Goal: Contribute content

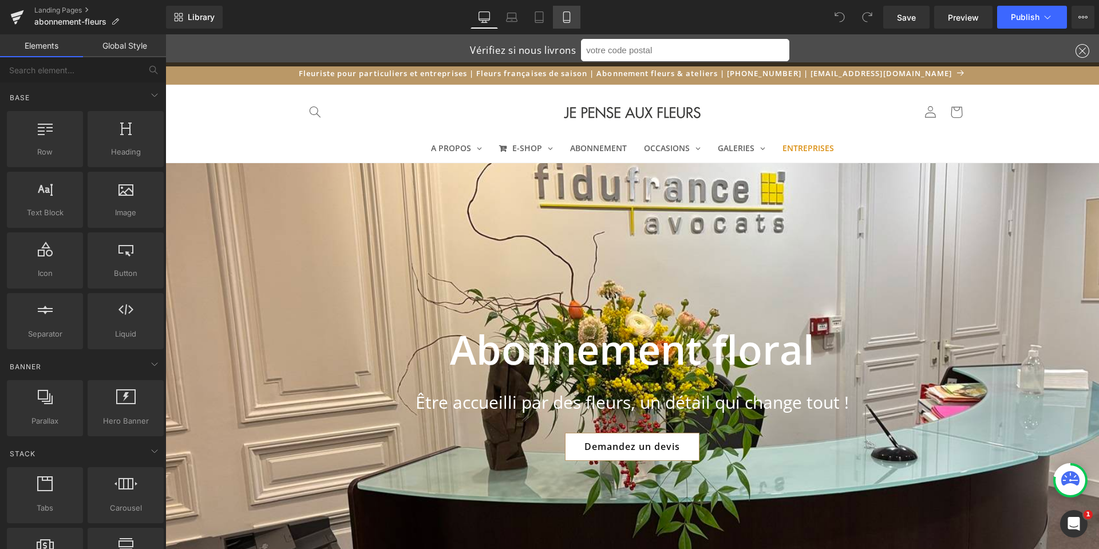
click at [565, 25] on link "Mobile" at bounding box center [566, 17] width 27 height 23
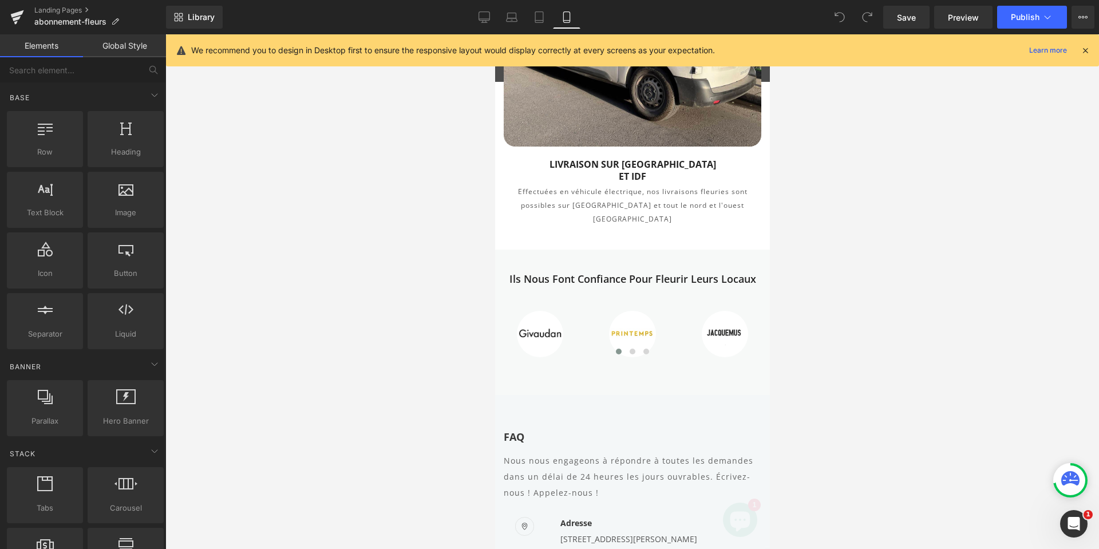
scroll to position [3493, 0]
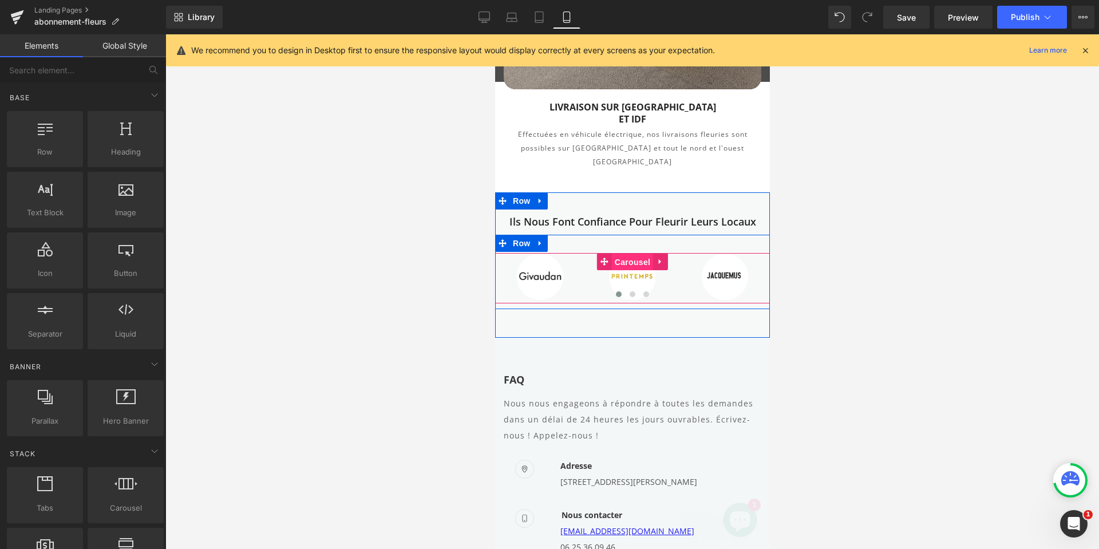
click at [625, 254] on span "Carousel" at bounding box center [632, 262] width 41 height 17
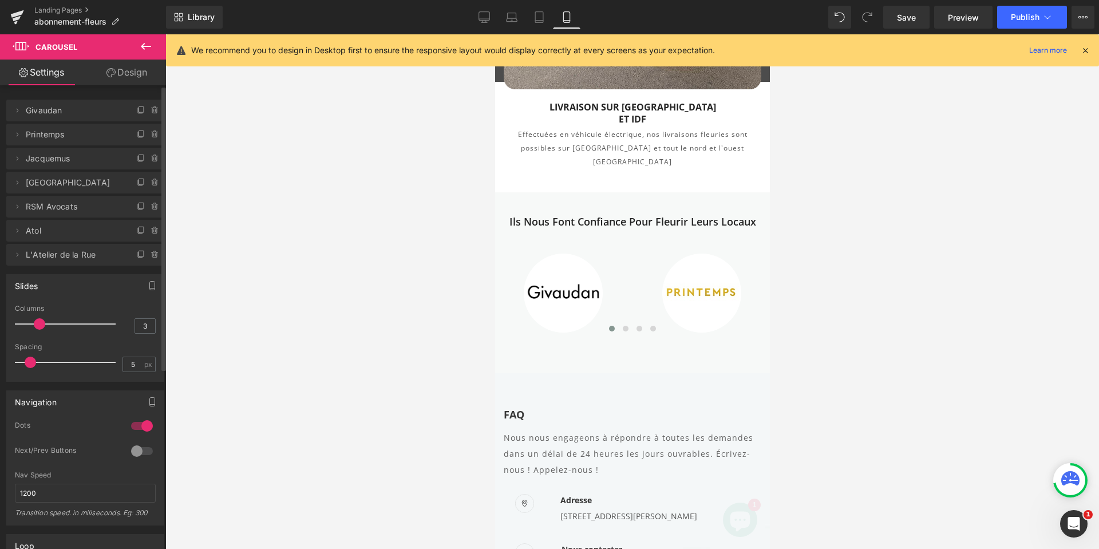
drag, startPoint x: 55, startPoint y: 323, endPoint x: 43, endPoint y: 322, distance: 12.1
click at [43, 322] on span at bounding box center [39, 323] width 11 height 11
click at [1013, 14] on span "Publish" at bounding box center [1025, 17] width 29 height 9
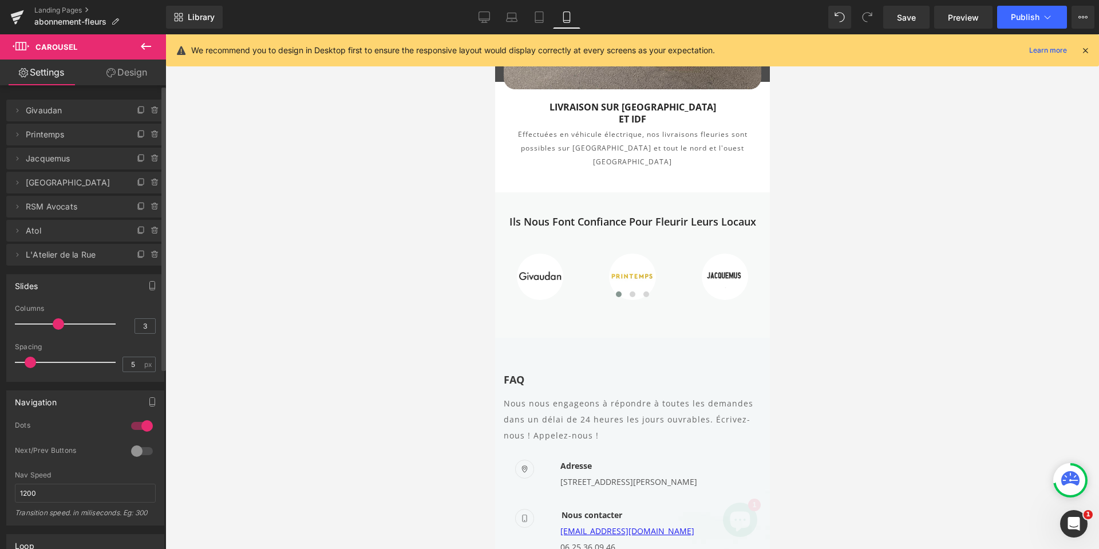
drag, startPoint x: 41, startPoint y: 324, endPoint x: 58, endPoint y: 326, distance: 17.4
click at [58, 326] on span at bounding box center [58, 323] width 11 height 11
drag, startPoint x: 32, startPoint y: 363, endPoint x: -13, endPoint y: 360, distance: 45.3
click at [0, 360] on html "Carousel You are previewing how the will restyle your page. You can not edit El…" at bounding box center [549, 274] width 1099 height 549
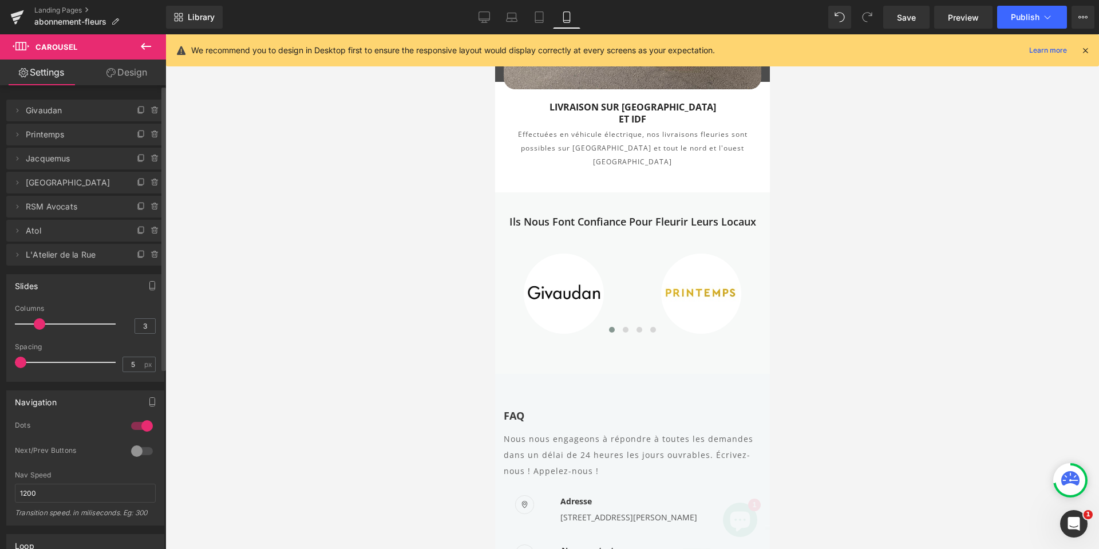
drag, startPoint x: 58, startPoint y: 324, endPoint x: 38, endPoint y: 324, distance: 20.0
click at [38, 324] on span at bounding box center [39, 323] width 11 height 11
click at [1034, 22] on button "Publish" at bounding box center [1032, 17] width 70 height 23
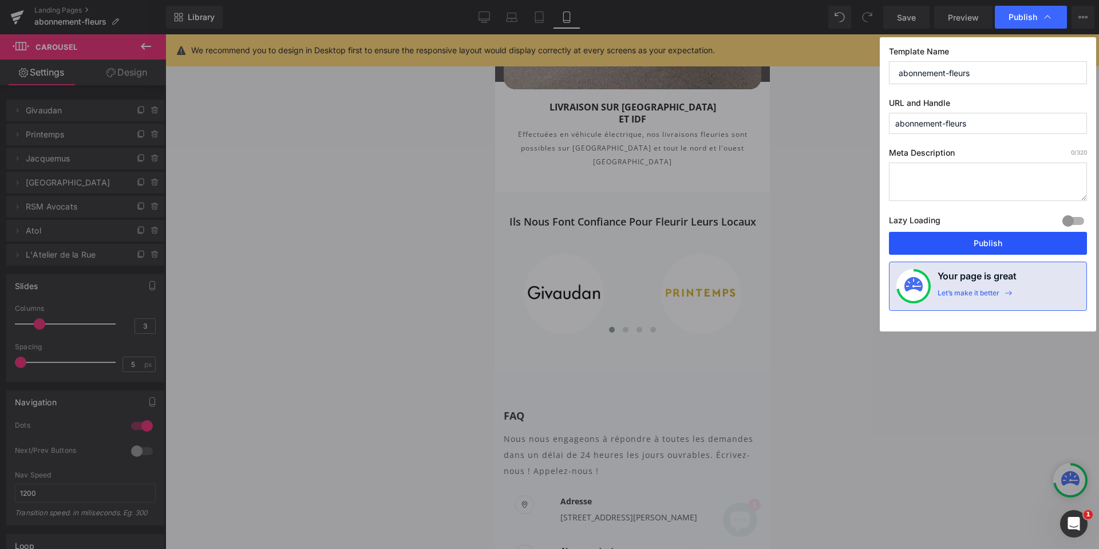
click at [972, 248] on button "Publish" at bounding box center [988, 243] width 198 height 23
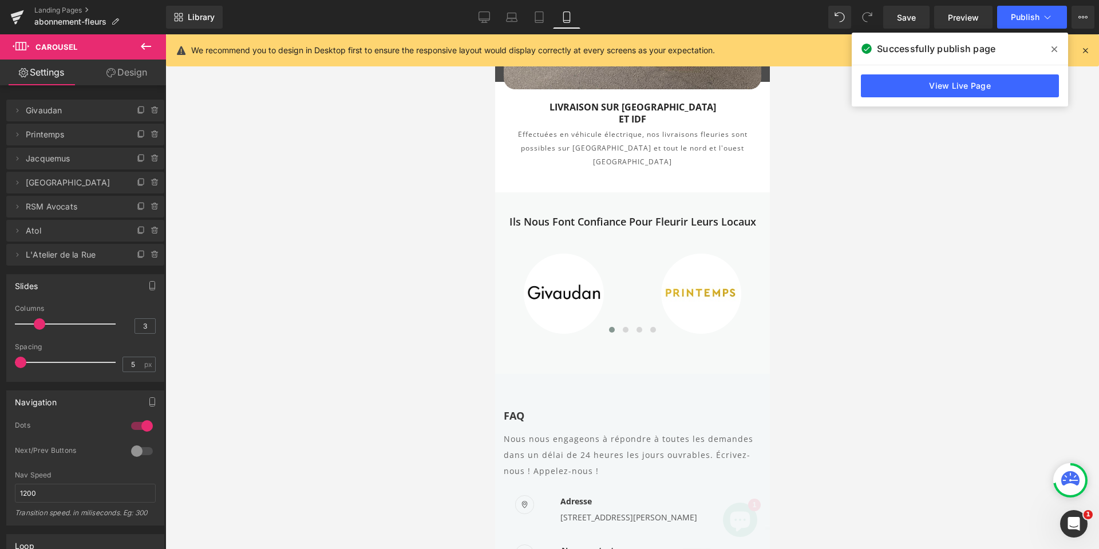
click at [1055, 49] on icon at bounding box center [1055, 49] width 6 height 6
